Goal: Task Accomplishment & Management: Manage account settings

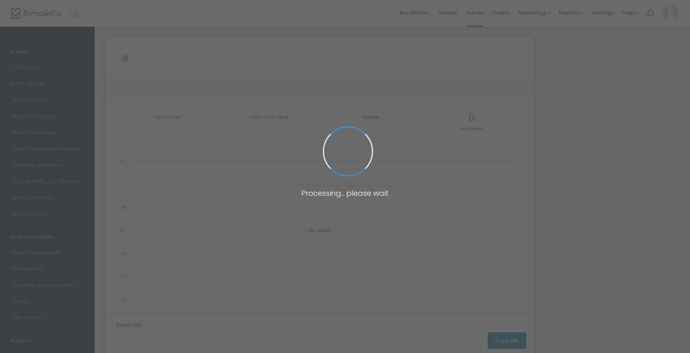
type input "[URL][DOMAIN_NAME][DATE][DATE]"
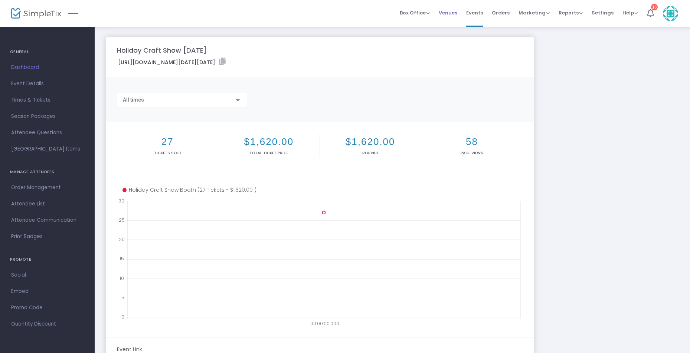
click at [446, 13] on span "Venues" at bounding box center [448, 12] width 19 height 19
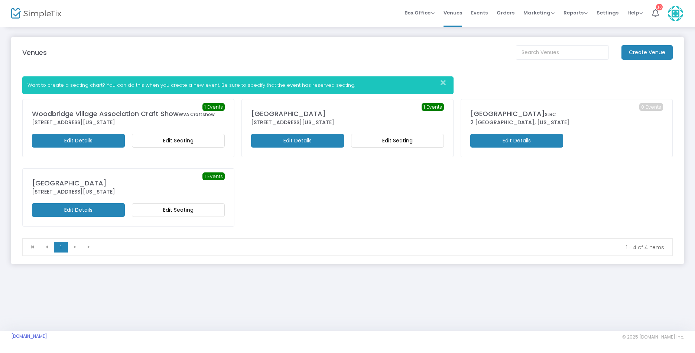
click at [162, 140] on m-button "Edit Seating" at bounding box center [178, 141] width 93 height 14
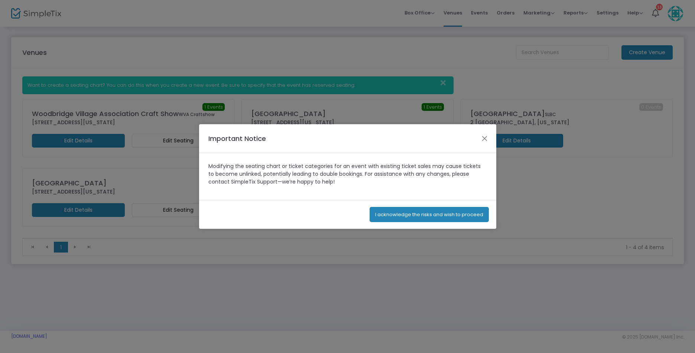
click at [405, 217] on button "I acknowledge the risks and wish to proceed" at bounding box center [428, 214] width 119 height 15
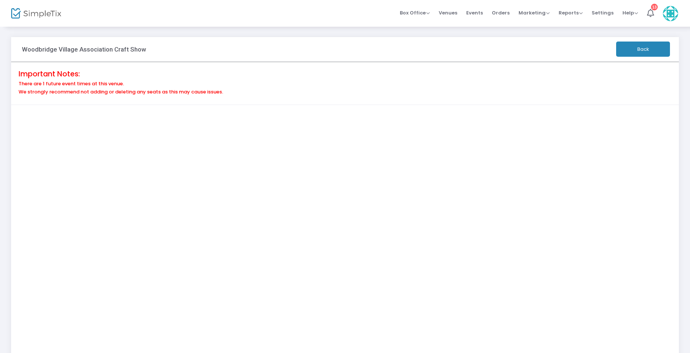
click at [637, 45] on button "Back" at bounding box center [643, 49] width 54 height 15
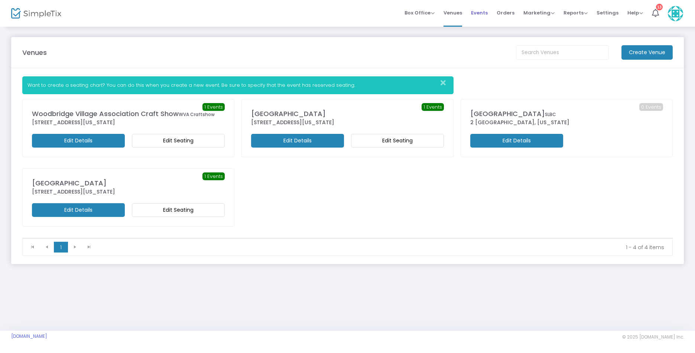
click at [487, 15] on span "Events" at bounding box center [479, 12] width 17 height 19
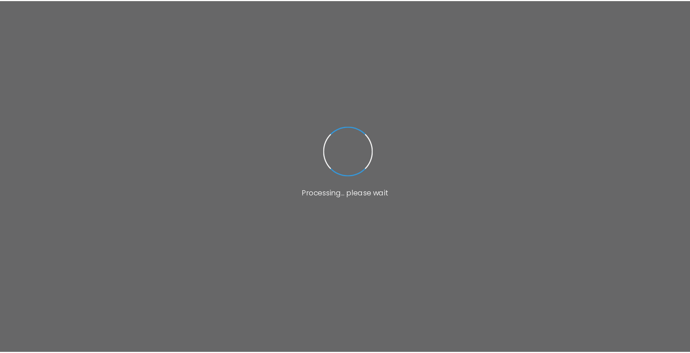
scroll to position [66, 0]
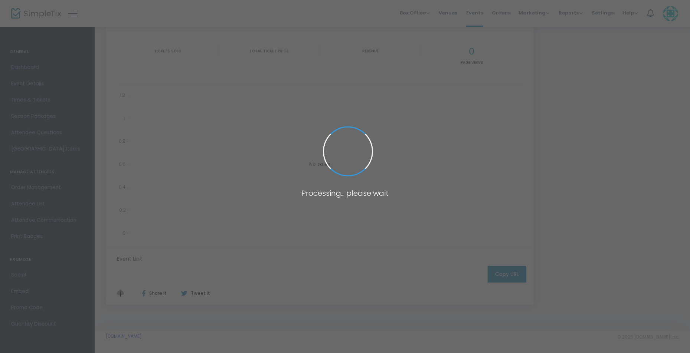
type input "[URL][DOMAIN_NAME][DATE][DATE]"
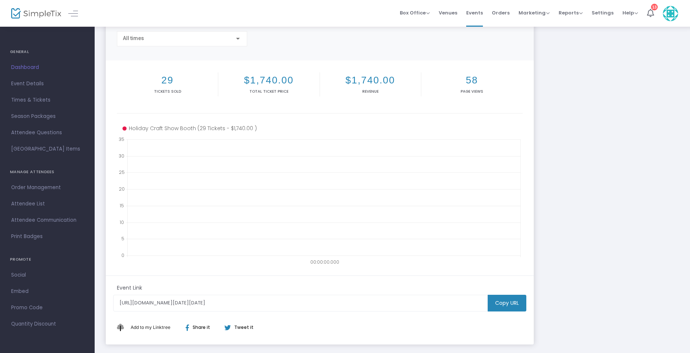
scroll to position [0, 0]
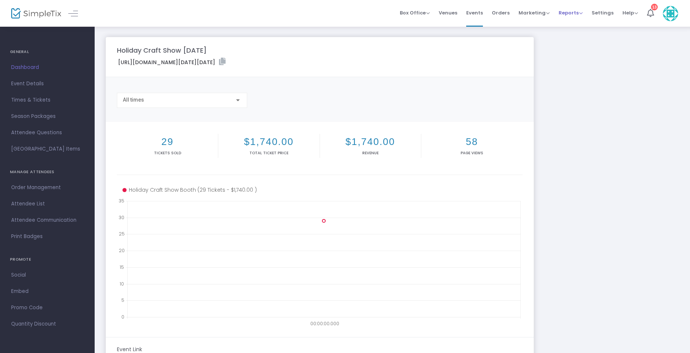
click at [568, 15] on span "Reports" at bounding box center [571, 12] width 24 height 7
